Goal: Information Seeking & Learning: Learn about a topic

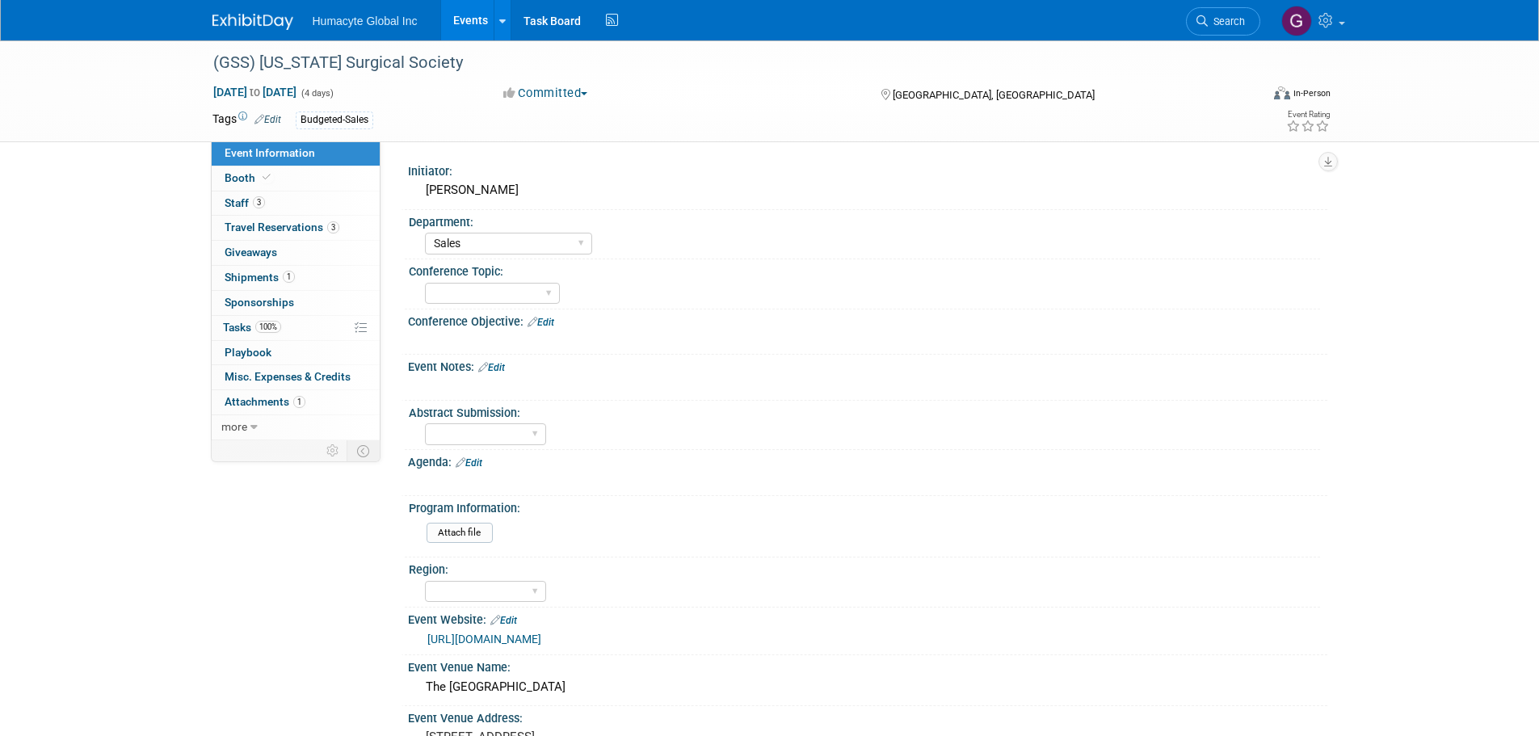
select select "Sales"
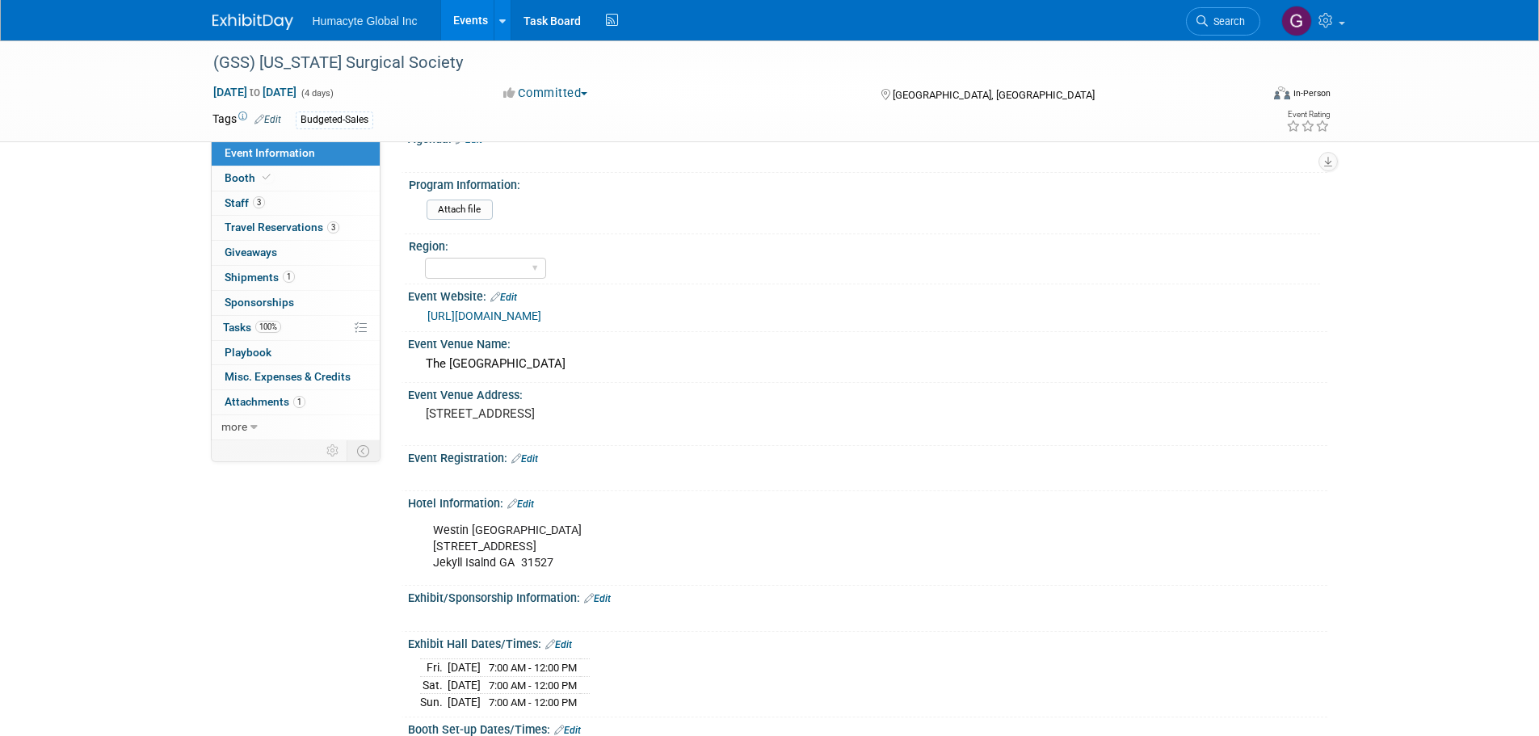
click at [473, 18] on link "Events" at bounding box center [470, 20] width 59 height 40
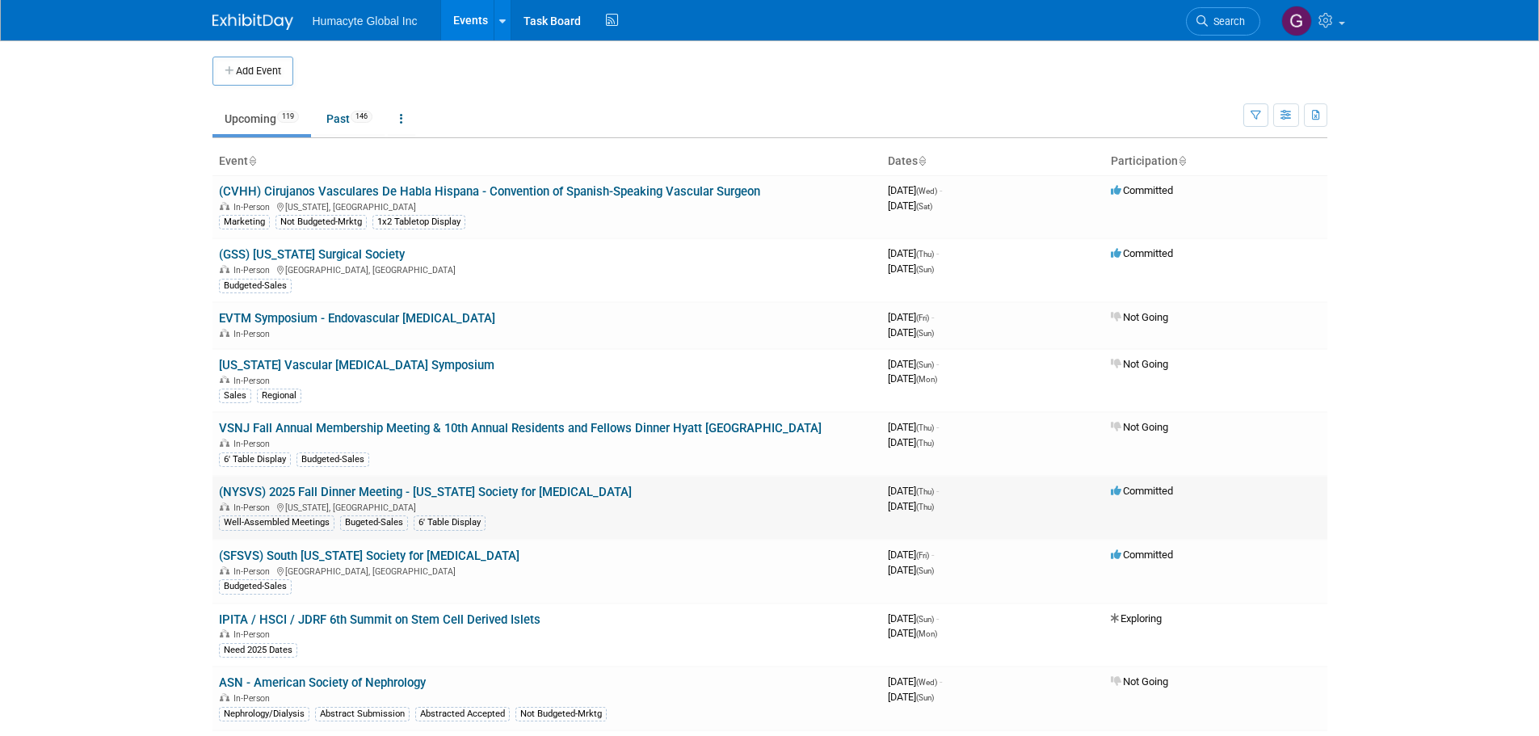
click at [439, 487] on link "(NYSVS) 2025 Fall Dinner Meeting - [US_STATE] Society for [MEDICAL_DATA]" at bounding box center [425, 492] width 413 height 15
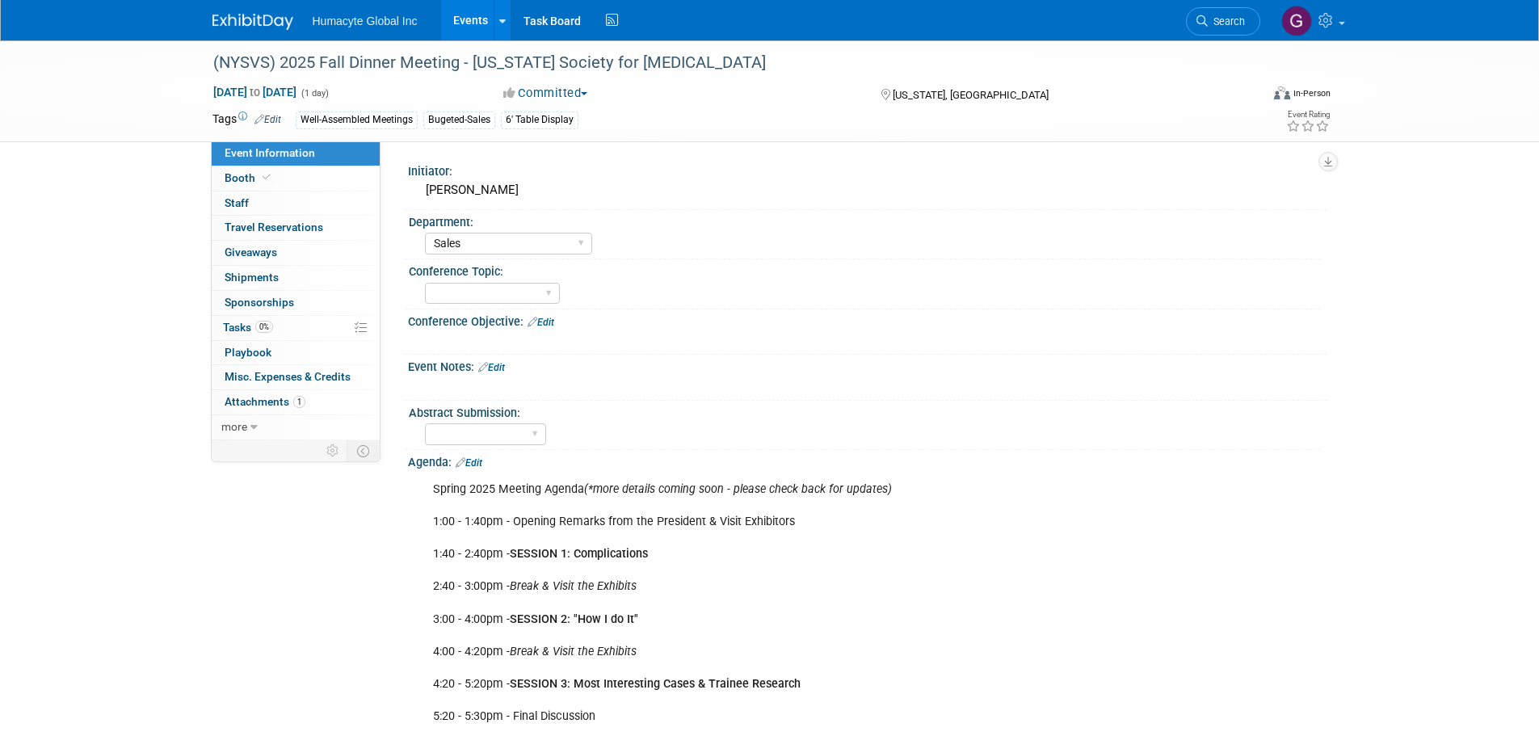
select select "Sales"
click at [1119, 442] on div "Yes No TBD" at bounding box center [872, 432] width 895 height 26
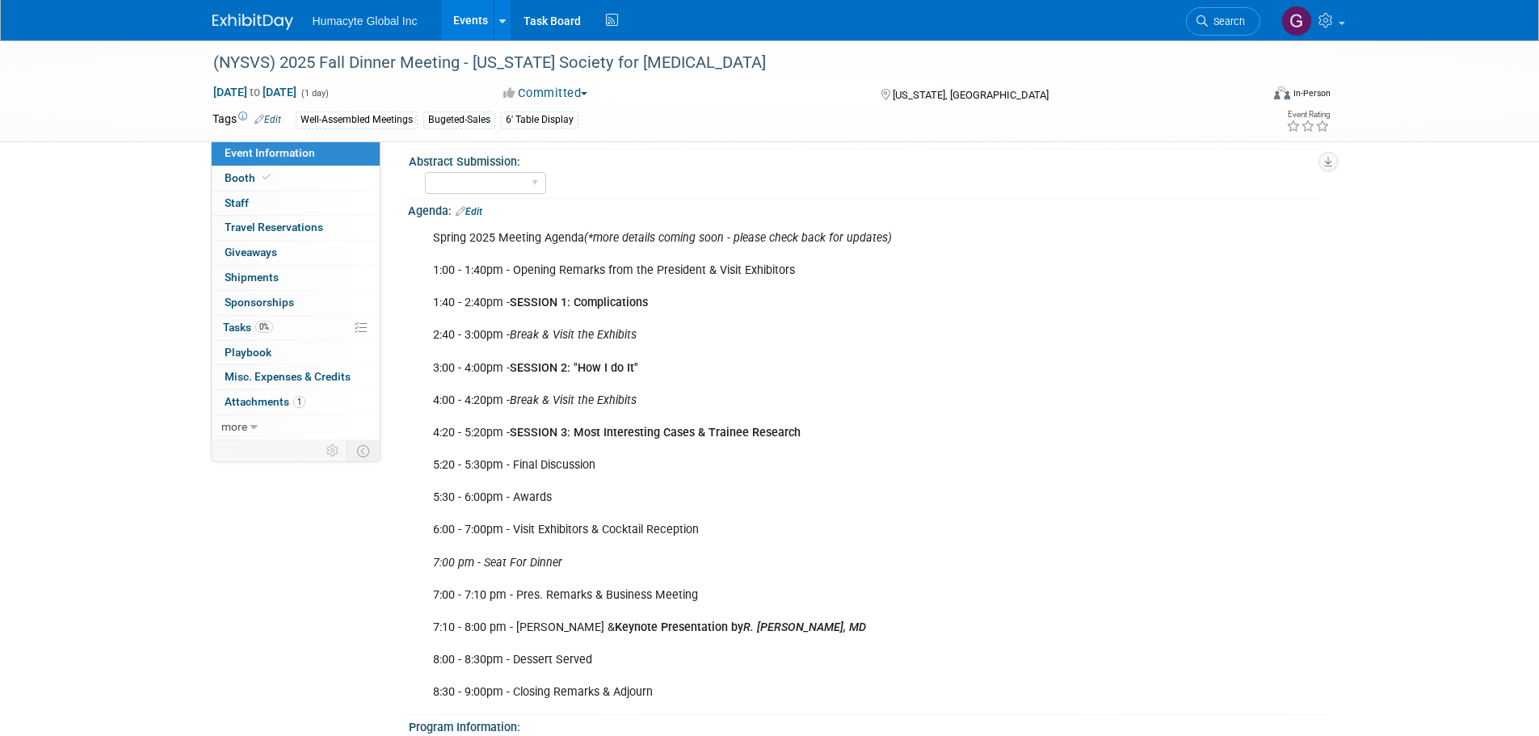
scroll to position [216, 0]
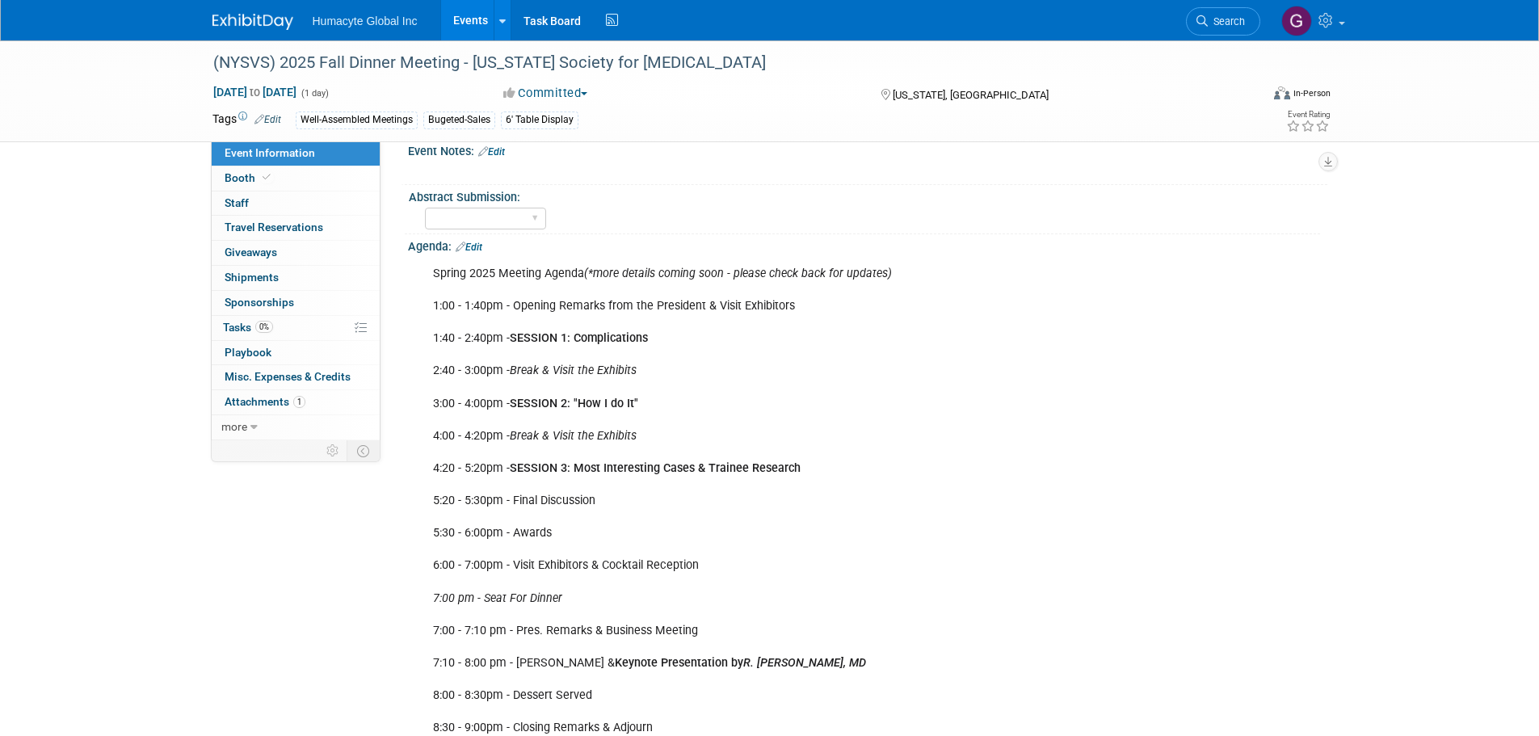
click at [828, 380] on div "Spring 2025 Meeting Agenda (*more details coming soon - please check back for u…" at bounding box center [786, 501] width 728 height 486
